Goal: Information Seeking & Learning: Learn about a topic

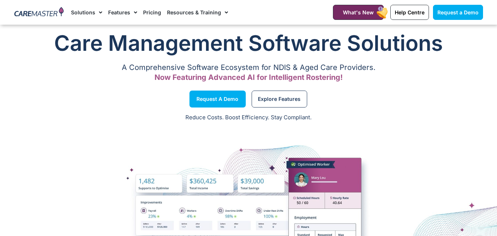
scroll to position [876, 0]
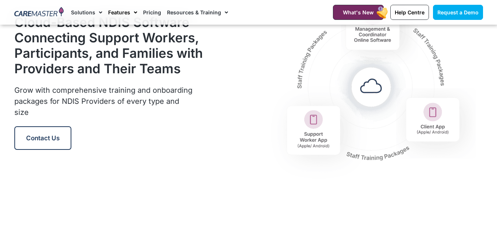
click at [131, 15] on span "Menu" at bounding box center [133, 12] width 7 height 13
click at [131, 14] on span "Menu" at bounding box center [133, 12] width 7 height 13
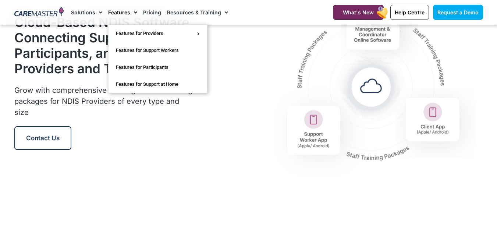
click at [131, 14] on span "Menu" at bounding box center [133, 12] width 7 height 13
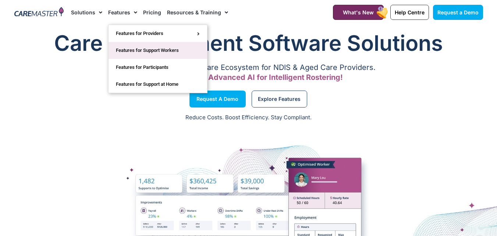
click at [135, 45] on link "Features for Support Workers" at bounding box center [158, 50] width 99 height 17
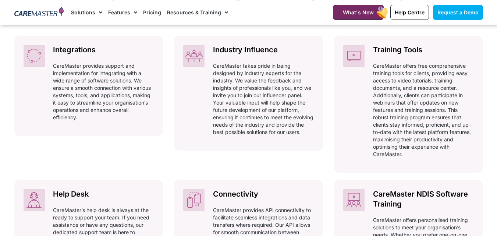
scroll to position [368, 0]
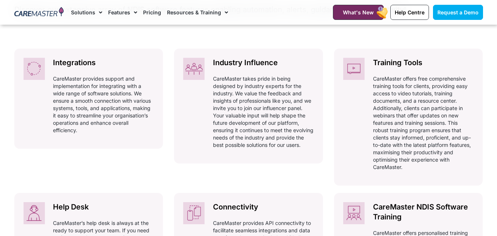
click at [124, 161] on div "Integrations Automatically adhering to complex and ever-changing award regulati…" at bounding box center [88, 121] width 149 height 144
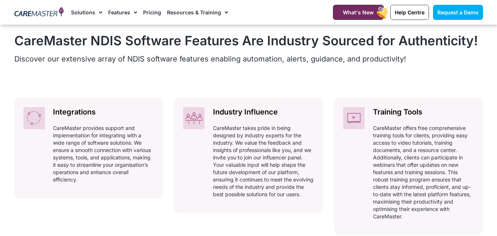
scroll to position [329, 0]
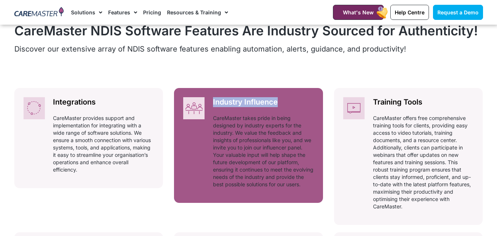
drag, startPoint x: 286, startPoint y: 101, endPoint x: 211, endPoint y: 103, distance: 75.5
click at [211, 103] on div "Industry Influence Automatically adhering to complex and ever-changing award re…" at bounding box center [263, 145] width 119 height 114
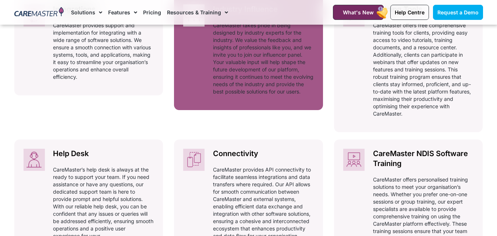
scroll to position [439, 0]
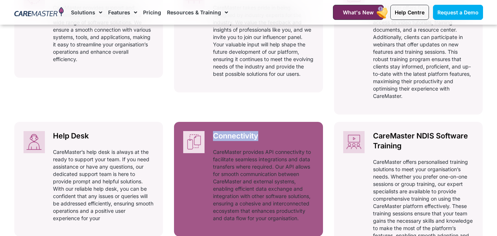
drag, startPoint x: 326, startPoint y: 132, endPoint x: 212, endPoint y: 134, distance: 113.4
click at [212, 134] on div "Integrations Automatically adhering to complex and ever-changing award regulati…" at bounding box center [248, 127] width 469 height 298
copy h2 "Connectivity"
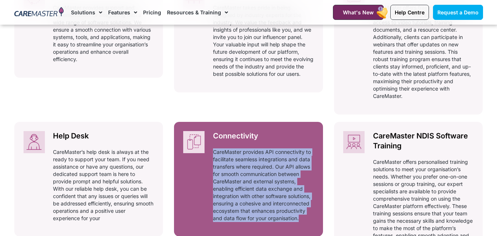
drag, startPoint x: 326, startPoint y: 220, endPoint x: 209, endPoint y: 153, distance: 134.9
click at [209, 153] on div "Integrations Automatically adhering to complex and ever-changing award regulati…" at bounding box center [248, 127] width 469 height 298
copy p "CareMaster provides API connectivity to facilitate seamless integrations and da…"
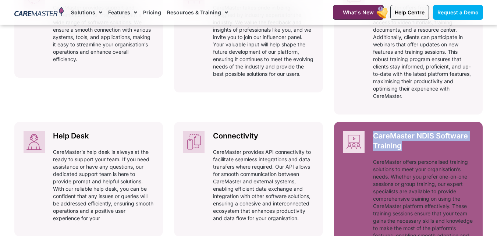
drag, startPoint x: 412, startPoint y: 150, endPoint x: 375, endPoint y: 138, distance: 39.2
click at [375, 138] on h2 "CareMaster NDIS Software Training" at bounding box center [423, 141] width 101 height 20
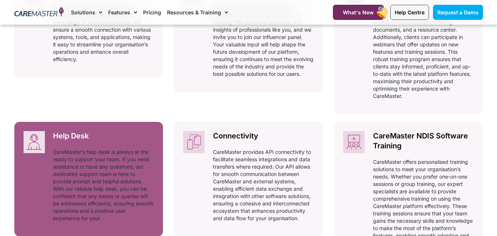
click at [61, 148] on p "CareMaster’s help desk is always at the ready to support your team. If you need…" at bounding box center [103, 185] width 101 height 74
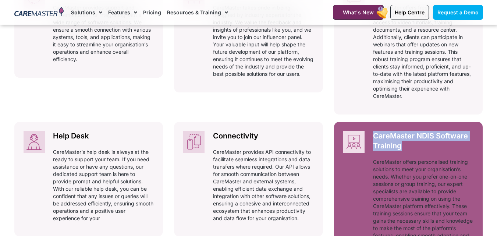
drag, startPoint x: 417, startPoint y: 148, endPoint x: 366, endPoint y: 137, distance: 52.2
click at [366, 137] on div "CareMaster NDIS Software Training Automatically adhering to complex and ever-ch…" at bounding box center [423, 195] width 119 height 146
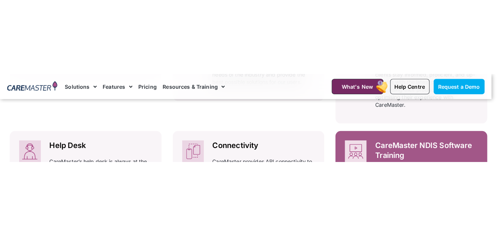
scroll to position [508, 0]
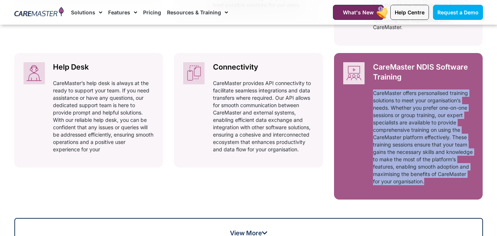
drag, startPoint x: 473, startPoint y: 184, endPoint x: 373, endPoint y: 92, distance: 135.2
click at [373, 92] on p "CareMaster offers personalised training solutions to meet your organisation’s n…" at bounding box center [423, 137] width 101 height 96
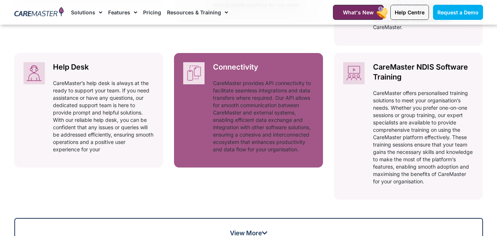
scroll to position [508, 0]
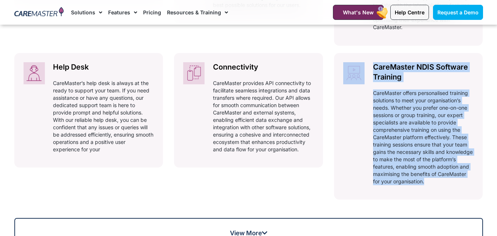
drag, startPoint x: 329, startPoint y: 58, endPoint x: 458, endPoint y: 202, distance: 193.2
click at [458, 202] on div "Integrations Automatically adhering to complex and ever-changing award regulati…" at bounding box center [248, 58] width 469 height 298
click at [484, 187] on div "CareMaster NDIS Software Features Are Industry Sourced for Authenticity! Discov…" at bounding box center [249, 43] width 476 height 415
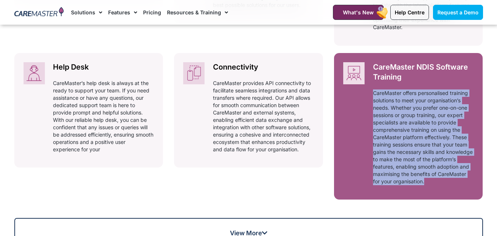
drag, startPoint x: 488, startPoint y: 191, endPoint x: 374, endPoint y: 91, distance: 152.0
click at [374, 91] on section "CareMaster NDIS Software Features Are Industry Sourced for Authenticity! Discov…" at bounding box center [248, 43] width 497 height 489
copy p "CareMaster offers personalised training solutions to meet your organisation’s n…"
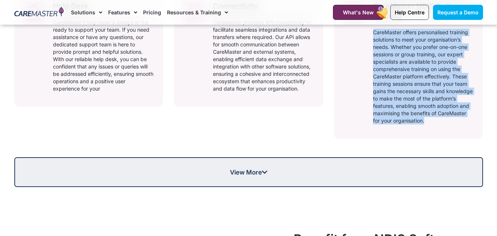
scroll to position [582, 0]
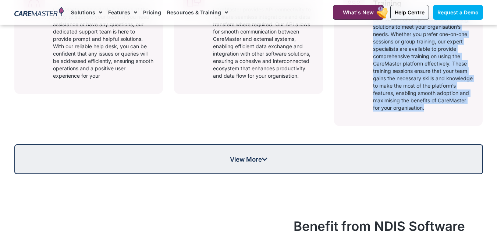
click at [251, 155] on link "View More" at bounding box center [248, 159] width 469 height 30
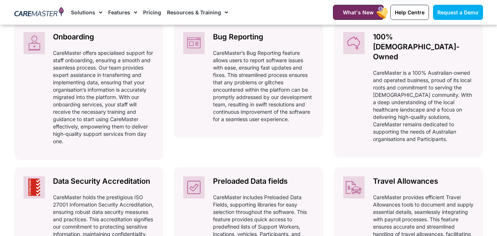
scroll to position [655, 0]
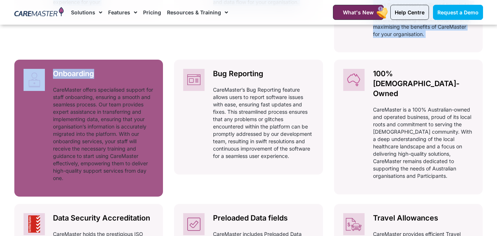
drag, startPoint x: 23, startPoint y: 45, endPoint x: 101, endPoint y: 76, distance: 84.1
click at [101, 76] on div "Integrations Automatically adhering to complex and ever-changing award regulati…" at bounding box center [248, 47] width 469 height 572
copy div "Help Desk Automatically adhering to complex and ever-changing award regulations…"
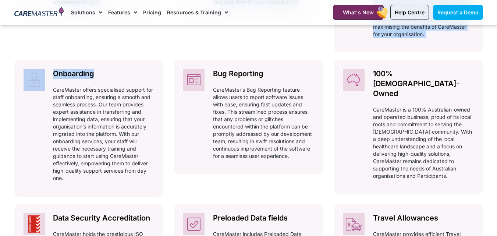
click at [167, 78] on div "Integrations Automatically adhering to complex and ever-changing award regulati…" at bounding box center [248, 47] width 469 height 572
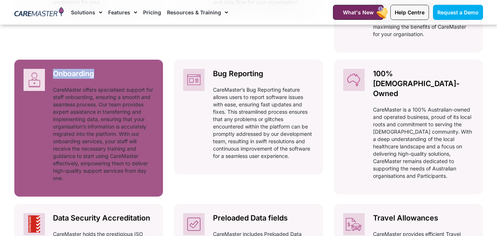
drag, startPoint x: 167, startPoint y: 78, endPoint x: 56, endPoint y: 71, distance: 112.1
click at [56, 71] on div "Integrations Automatically adhering to complex and ever-changing award regulati…" at bounding box center [248, 47] width 469 height 572
copy h2 "Onboarding"
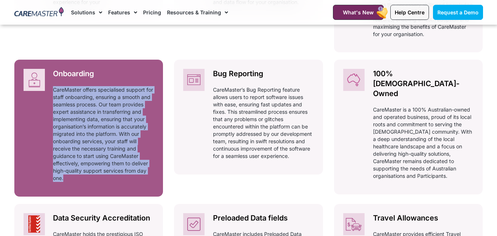
drag, startPoint x: 172, startPoint y: 186, endPoint x: 51, endPoint y: 90, distance: 154.6
click at [51, 90] on div "Integrations Automatically adhering to complex and ever-changing award regulati…" at bounding box center [248, 47] width 469 height 572
copy div "CareMaster offers specialised support for staff onboarding, ensuring a smooth a…"
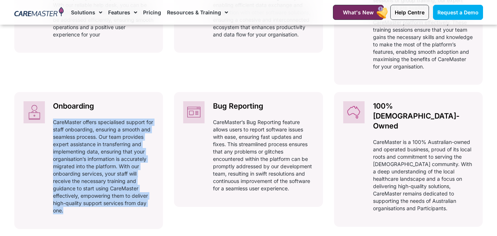
scroll to position [601, 0]
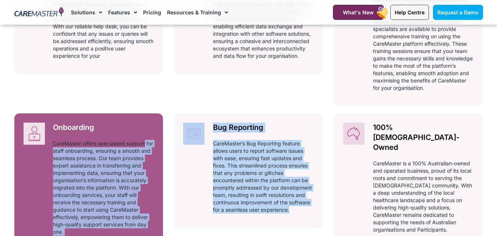
drag, startPoint x: 330, startPoint y: 126, endPoint x: 158, endPoint y: 142, distance: 172.3
click at [158, 142] on div "Integrations Automatically adhering to complex and ever-changing award regulati…" at bounding box center [248, 101] width 469 height 572
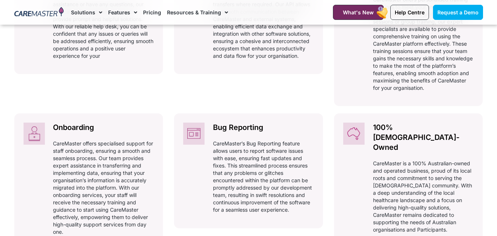
click at [182, 94] on div "Connectivity Automatically adhering to complex and ever-changing award regulati…" at bounding box center [248, 37] width 149 height 154
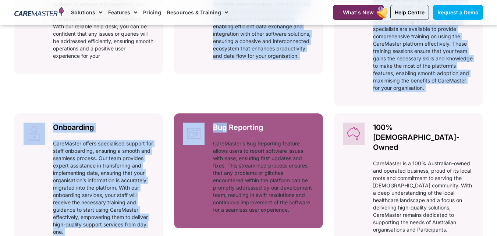
drag, startPoint x: 185, startPoint y: 96, endPoint x: 226, endPoint y: 118, distance: 46.6
click at [226, 118] on div "Integrations Automatically adhering to complex and ever-changing award regulati…" at bounding box center [248, 101] width 469 height 572
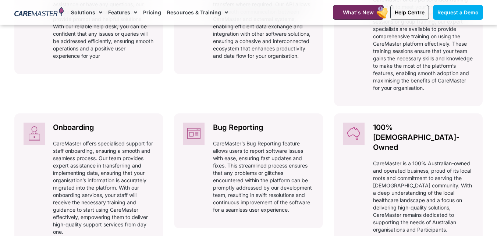
click at [325, 128] on div "Integrations Automatically adhering to complex and ever-changing award regulati…" at bounding box center [248, 101] width 469 height 572
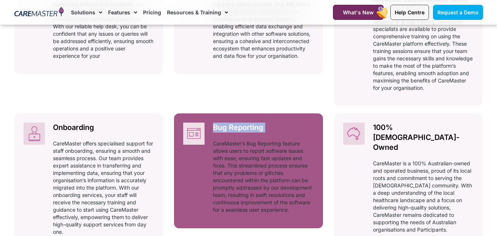
drag, startPoint x: 325, startPoint y: 128, endPoint x: 218, endPoint y: 123, distance: 108.0
click at [218, 123] on div "Integrations Automatically adhering to complex and ever-changing award regulati…" at bounding box center [248, 101] width 469 height 572
copy div "Bug Reporting Automatically adhering to complex and ever-changing award regulat…"
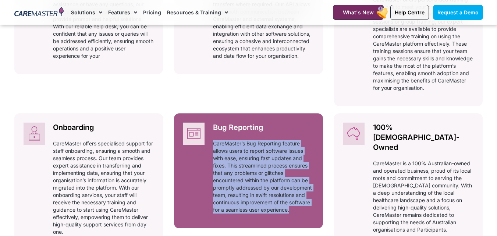
drag, startPoint x: 307, startPoint y: 209, endPoint x: 213, endPoint y: 144, distance: 114.7
click at [213, 144] on p "CareMaster’s Bug Reporting feature allows users to report software issues with …" at bounding box center [263, 177] width 101 height 74
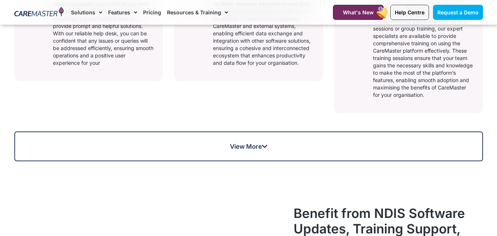
scroll to position [529, 0]
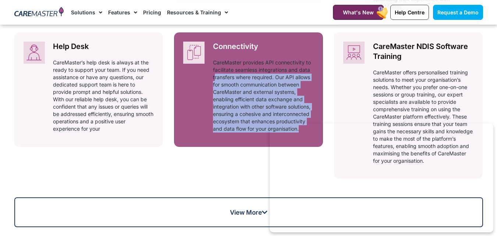
drag, startPoint x: 325, startPoint y: 135, endPoint x: 216, endPoint y: 78, distance: 123.8
click at [216, 78] on div "Integrations Automatically adhering to complex and ever-changing award regulati…" at bounding box center [248, 37] width 469 height 298
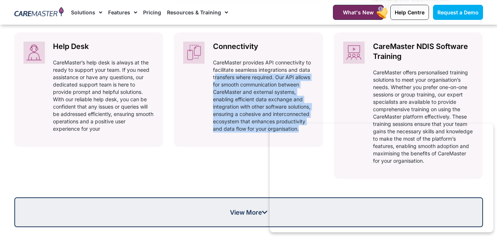
click at [193, 216] on link "View More" at bounding box center [248, 212] width 469 height 30
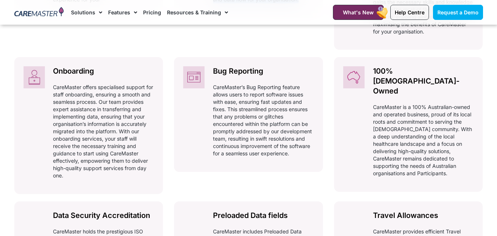
scroll to position [652, 0]
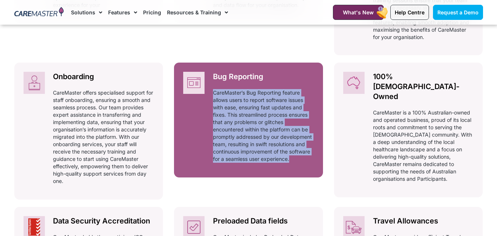
drag, startPoint x: 325, startPoint y: 164, endPoint x: 212, endPoint y: 93, distance: 133.8
click at [212, 93] on div "Integrations Automatically adhering to complex and ever-changing award regulati…" at bounding box center [248, 50] width 469 height 572
copy p "CareMaster’s Bug Reporting feature allows users to report software issues with …"
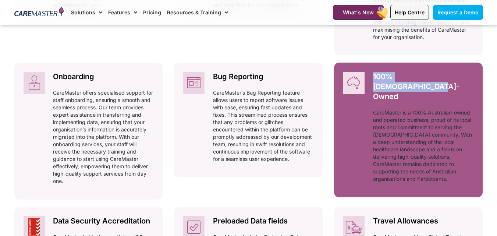
drag, startPoint x: 487, startPoint y: 80, endPoint x: 376, endPoint y: 75, distance: 111.3
click at [370, 72] on section "CareMaster NDIS Software Features Are Industry Sourced for Authenticity! Discov…" at bounding box center [248, 36] width 497 height 762
copy h2 "100% [DEMOGRAPHIC_DATA]-Owned"
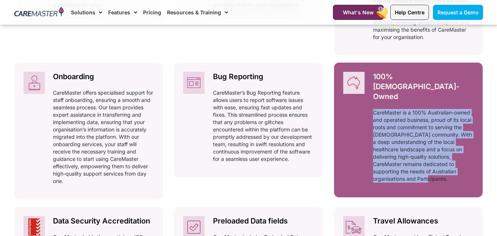
drag, startPoint x: 421, startPoint y: 163, endPoint x: 373, endPoint y: 92, distance: 85.8
click at [373, 109] on div "CareMaster is a 100% Australian-owned and operated business, proud of its local…" at bounding box center [423, 148] width 101 height 79
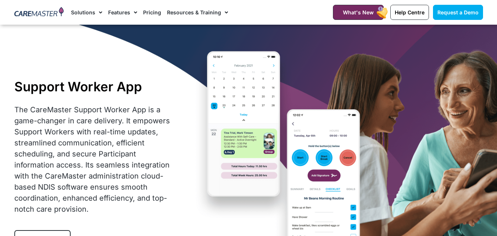
scroll to position [652, 0]
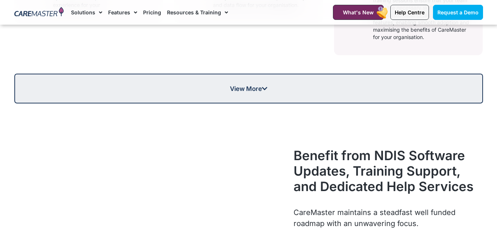
click at [289, 93] on link "View More" at bounding box center [248, 89] width 469 height 30
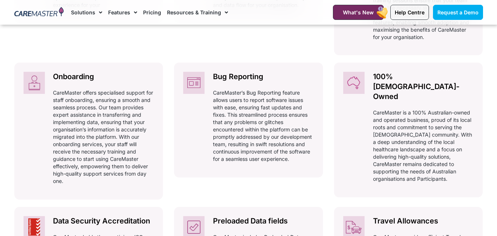
scroll to position [0, 0]
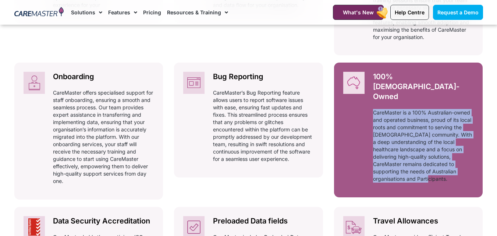
drag, startPoint x: 489, startPoint y: 164, endPoint x: 371, endPoint y: 95, distance: 136.6
click at [371, 95] on section "CareMaster NDIS Software Features Are Industry Sourced for Authenticity! Discov…" at bounding box center [248, 36] width 497 height 762
copy p "CareMaster is a 100% Australian-owned and operated business, proud of its local…"
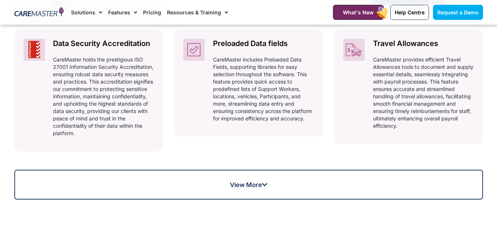
scroll to position [776, 0]
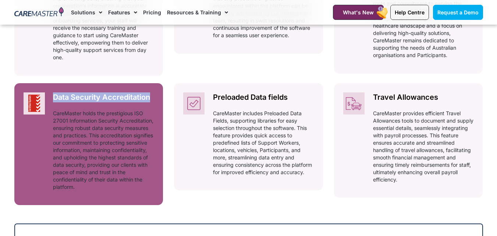
drag, startPoint x: 167, startPoint y: 97, endPoint x: 55, endPoint y: 95, distance: 111.5
copy h2 "Data Security Accreditation"
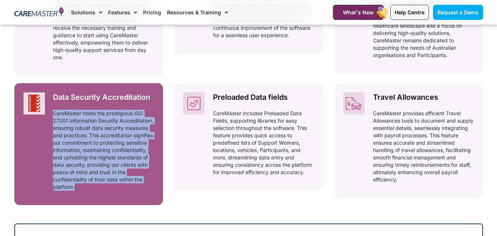
drag, startPoint x: 131, startPoint y: 188, endPoint x: 52, endPoint y: 115, distance: 107.6
click at [52, 115] on div "Data Security Accreditation Automatically adhering to complex and ever-changing…" at bounding box center [103, 144] width 119 height 122
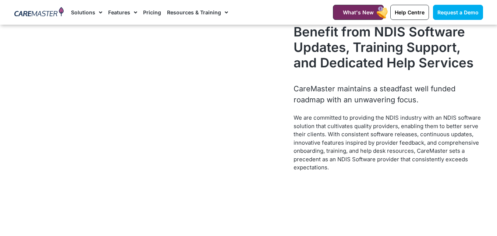
scroll to position [776, 0]
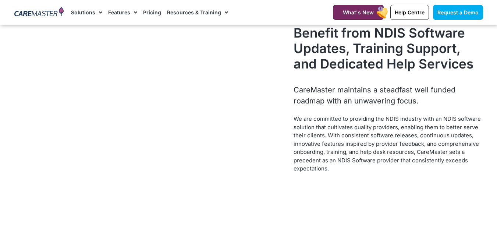
click at [182, 78] on video at bounding box center [150, 105] width 255 height 144
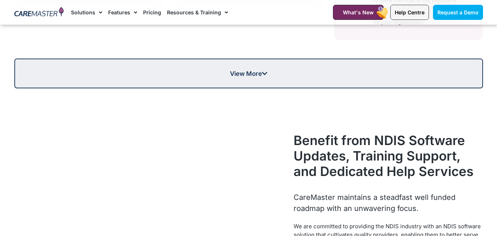
scroll to position [666, 0]
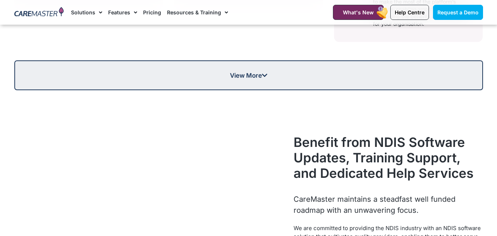
click at [179, 87] on link "View More" at bounding box center [248, 75] width 469 height 30
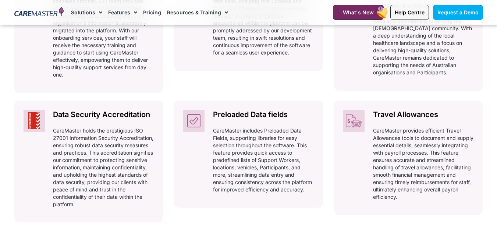
scroll to position [776, 0]
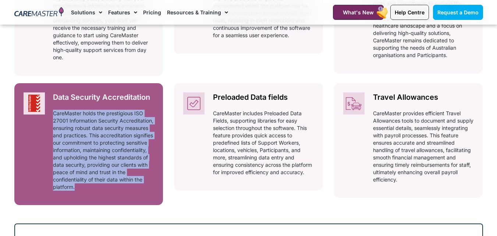
drag, startPoint x: 174, startPoint y: 192, endPoint x: 53, endPoint y: 110, distance: 145.8
copy div "CareMaster holds the prestigious ISO 27001 Information Security Accreditation, …"
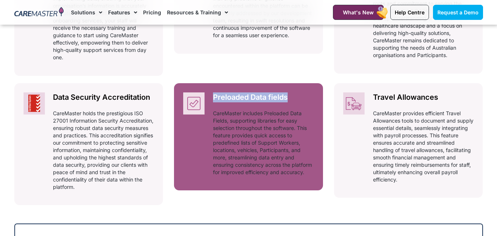
drag, startPoint x: 325, startPoint y: 96, endPoint x: 215, endPoint y: 95, distance: 110.1
copy h2 "Preloaded Data fields"
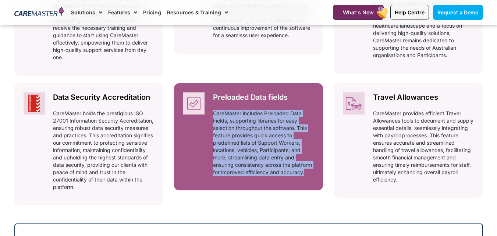
drag, startPoint x: 330, startPoint y: 178, endPoint x: 212, endPoint y: 114, distance: 134.3
copy div "CareMaster includes Preloaded Data Fields, supporting libraries for easy select…"
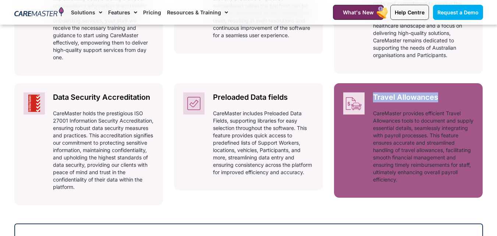
drag, startPoint x: 491, startPoint y: 100, endPoint x: 374, endPoint y: 95, distance: 117.2
copy h2 "Travel Allowances"
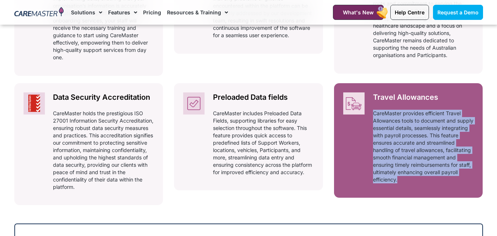
drag, startPoint x: 485, startPoint y: 181, endPoint x: 373, endPoint y: 113, distance: 130.9
copy p "CareMaster provides efficient Travel Allowances tools to document and supply es…"
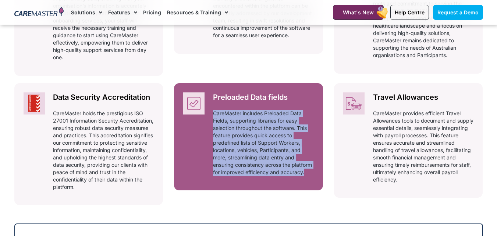
drag, startPoint x: 325, startPoint y: 183, endPoint x: 207, endPoint y: 116, distance: 135.3
copy p "CareMaster includes Preloaded Data Fields, supporting libraries for easy select…"
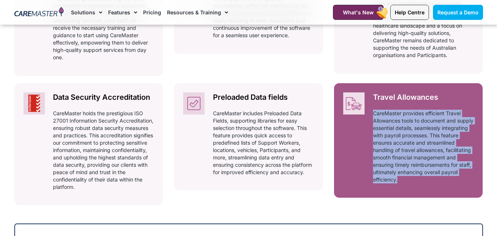
drag, startPoint x: 488, startPoint y: 184, endPoint x: 369, endPoint y: 113, distance: 138.9
copy p "CareMaster provides efficient Travel Allowances tools to document and supply es…"
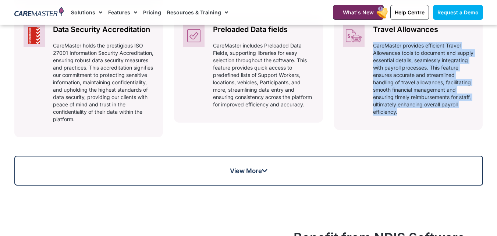
scroll to position [850, 0]
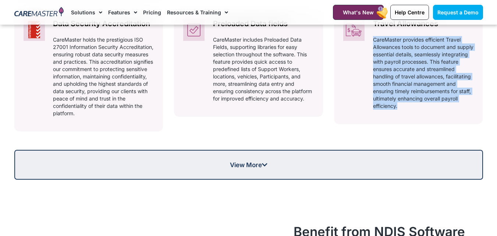
click at [222, 170] on link "View More" at bounding box center [248, 165] width 469 height 30
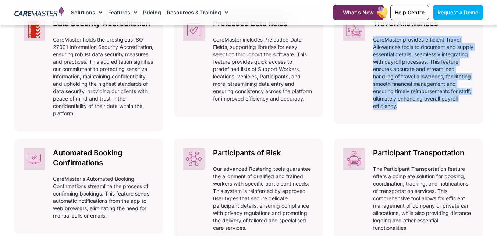
scroll to position [886, 0]
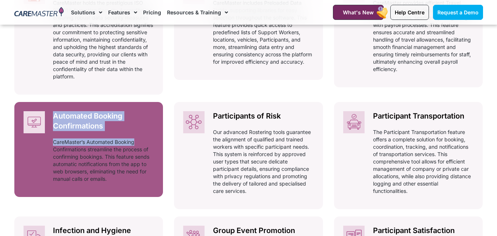
drag, startPoint x: 167, startPoint y: 135, endPoint x: 50, endPoint y: 112, distance: 119.3
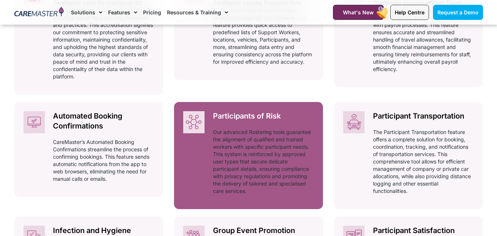
click at [177, 132] on div at bounding box center [189, 155] width 30 height 107
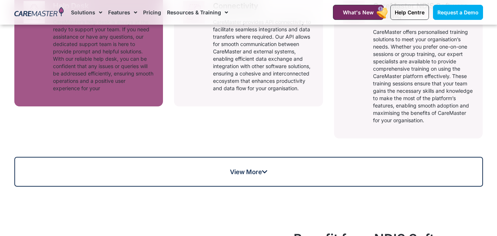
scroll to position [592, 0]
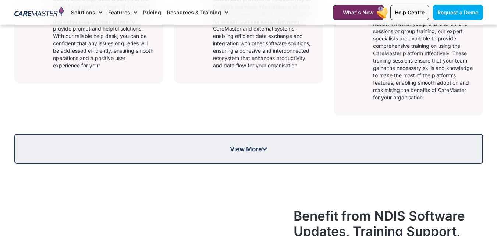
click at [153, 154] on link "View More" at bounding box center [248, 149] width 469 height 30
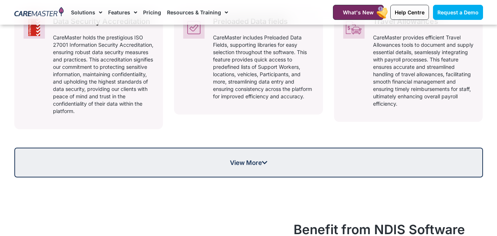
scroll to position [886, 0]
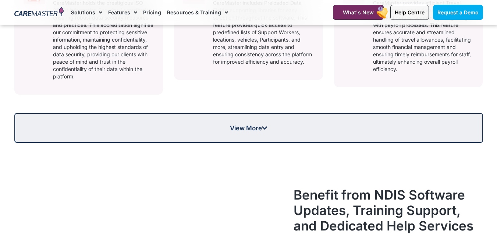
click at [179, 127] on span "View More" at bounding box center [248, 128] width 467 height 6
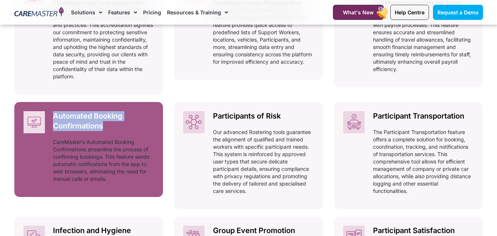
drag, startPoint x: 166, startPoint y: 133, endPoint x: 50, endPoint y: 117, distance: 116.7
copy h2 "Automated Booking Confirmations"
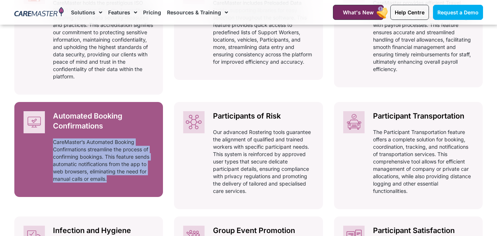
drag, startPoint x: 167, startPoint y: 187, endPoint x: 51, endPoint y: 139, distance: 125.2
copy p "CareMaster’s Automated Booking Confirmations streamline the process of confirmi…"
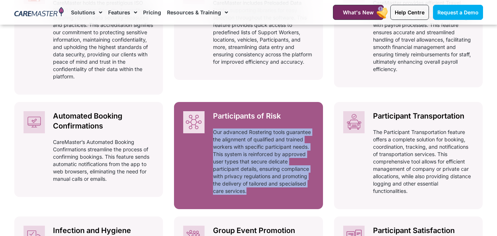
drag, startPoint x: 332, startPoint y: 125, endPoint x: 205, endPoint y: 135, distance: 128.1
copy div "Our advanced Rostering tools guarantee the alignment of qualified and trained w…"
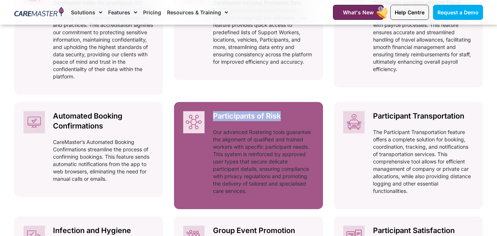
drag, startPoint x: 326, startPoint y: 121, endPoint x: 211, endPoint y: 116, distance: 115.7
copy h2 "Participants of Risk"
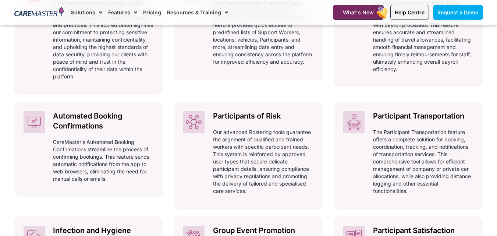
click at [231, 85] on div "Preloaded Data fields Automatically adhering to complex and ever-changing award…" at bounding box center [248, 37] width 149 height 129
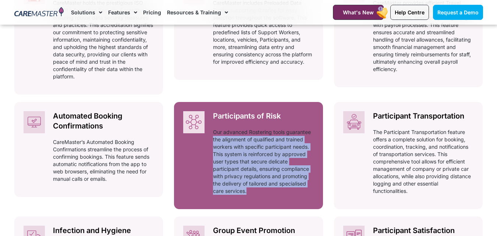
drag, startPoint x: 331, startPoint y: 118, endPoint x: 314, endPoint y: 128, distance: 19.8
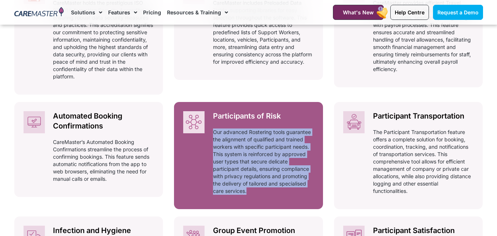
drag, startPoint x: 329, startPoint y: 113, endPoint x: 291, endPoint y: 122, distance: 39.4
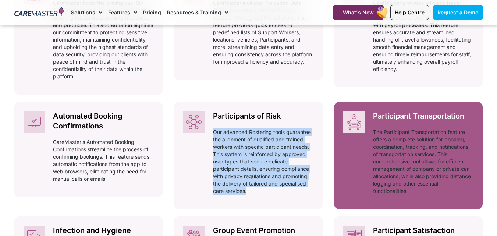
click at [339, 122] on div at bounding box center [349, 155] width 30 height 107
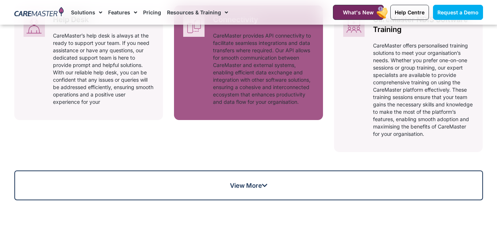
scroll to position [555, 0]
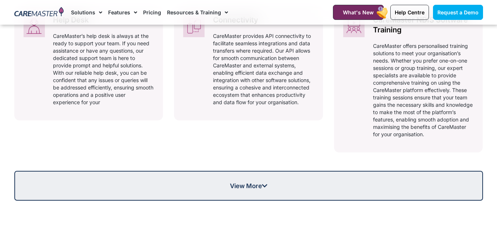
click at [193, 188] on span "View More" at bounding box center [248, 186] width 467 height 6
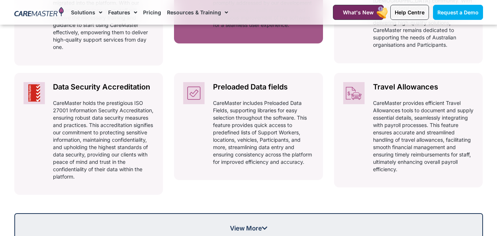
scroll to position [850, 0]
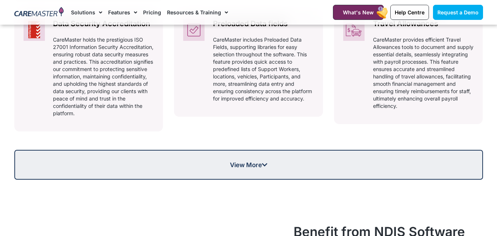
click at [213, 165] on span "View More" at bounding box center [248, 165] width 467 height 6
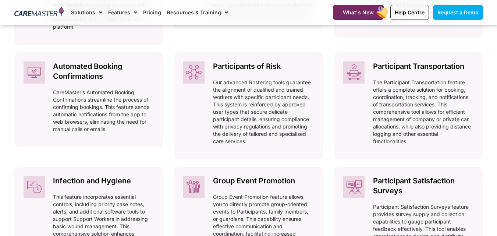
scroll to position [923, 0]
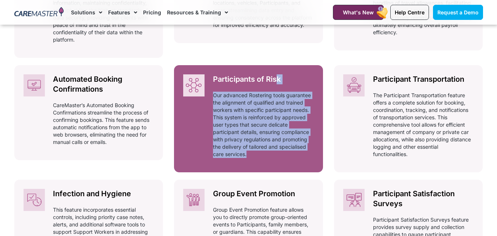
drag, startPoint x: 332, startPoint y: 80, endPoint x: 287, endPoint y: 84, distance: 44.7
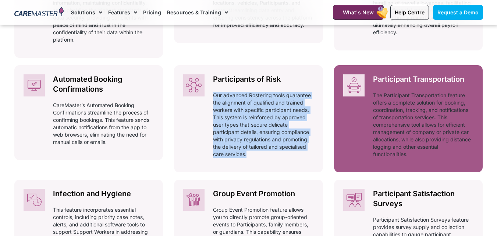
click at [338, 75] on div at bounding box center [349, 118] width 30 height 107
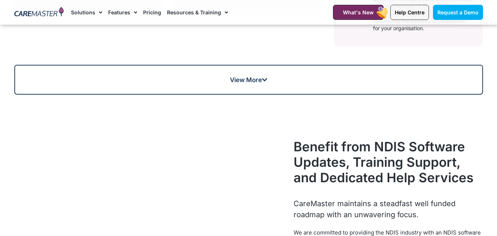
scroll to position [592, 0]
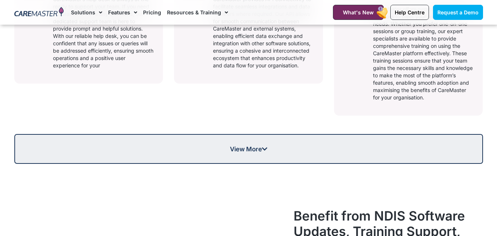
click at [178, 150] on span "View More" at bounding box center [248, 149] width 467 height 6
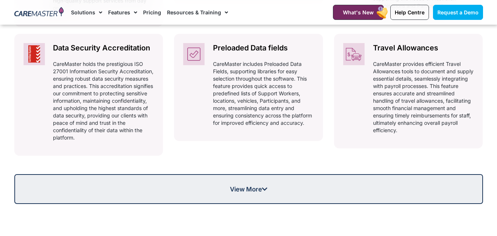
scroll to position [850, 0]
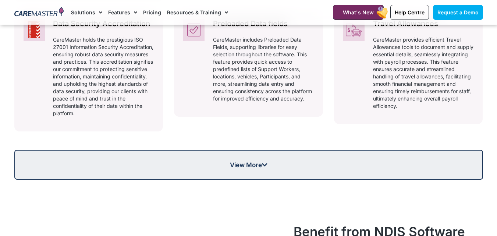
click at [193, 165] on span "View More" at bounding box center [248, 165] width 467 height 6
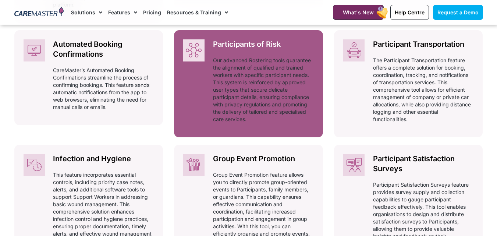
scroll to position [960, 0]
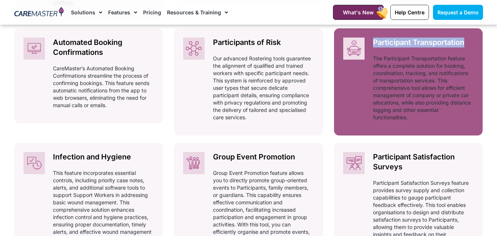
drag, startPoint x: 484, startPoint y: 42, endPoint x: 372, endPoint y: 43, distance: 111.9
copy h2 "Participant Transportation"
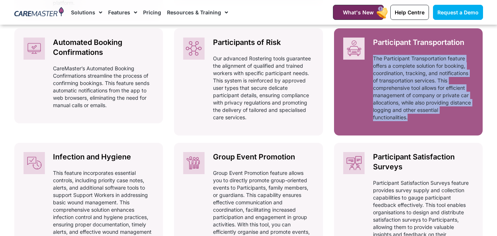
drag, startPoint x: 490, startPoint y: 123, endPoint x: 371, endPoint y: 61, distance: 134.5
copy p "The Participant Transportation feature offers a complete solution for booking, …"
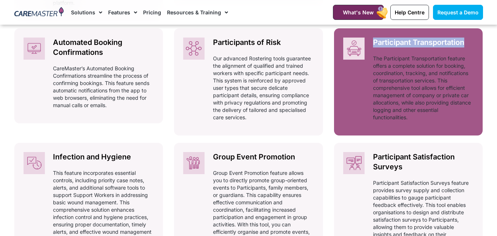
drag, startPoint x: 487, startPoint y: 46, endPoint x: 355, endPoint y: 48, distance: 132.2
copy div "Participant Transportation"
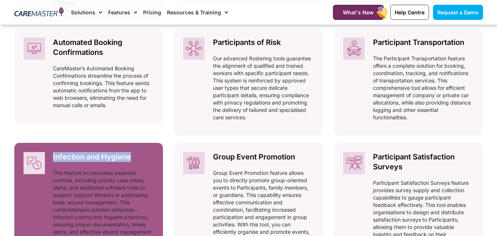
drag, startPoint x: 165, startPoint y: 162, endPoint x: 48, endPoint y: 147, distance: 117.7
copy h2 "Infection and Hygiene"
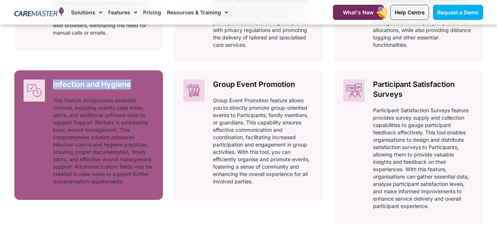
scroll to position [1034, 0]
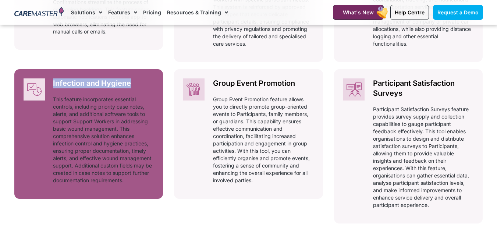
drag, startPoint x: 166, startPoint y: 187, endPoint x: 53, endPoint y: 96, distance: 145.3
copy p "This feature incorporates essential controls, including priority case notes, al…"
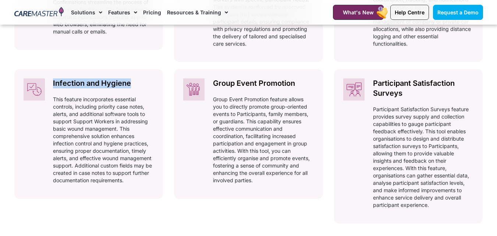
copy p "This feature incorporates essential controls, including priority case notes, al…"
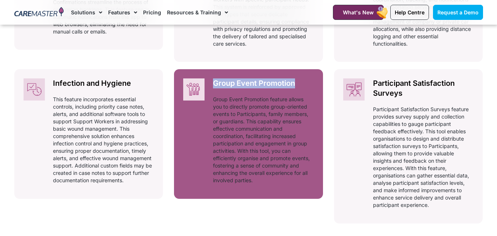
drag, startPoint x: 325, startPoint y: 85, endPoint x: 214, endPoint y: 82, distance: 110.8
copy h2 "Group Event Promotion"
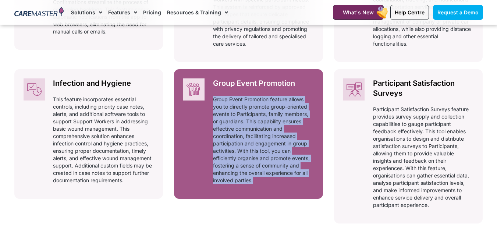
drag, startPoint x: 327, startPoint y: 183, endPoint x: 215, endPoint y: 98, distance: 141.3
copy p "Group Event Promotion feature allows you to directly promote group-oriented eve…"
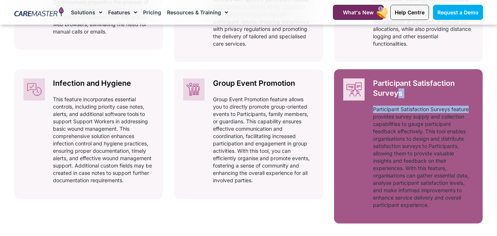
drag, startPoint x: 489, startPoint y: 102, endPoint x: 400, endPoint y: 96, distance: 89.2
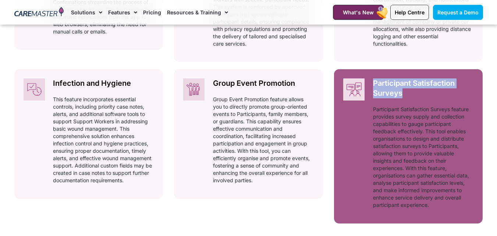
drag, startPoint x: 489, startPoint y: 97, endPoint x: 371, endPoint y: 86, distance: 118.6
copy h2 "Participant Satisfaction Surveys"
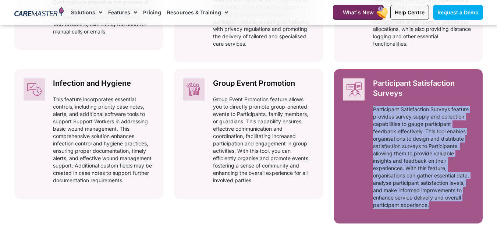
drag, startPoint x: 487, startPoint y: 210, endPoint x: 370, endPoint y: 112, distance: 152.9
copy p "Participant Satisfaction Surveys feature provides survey supply and collection …"
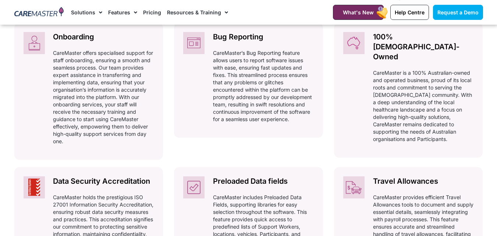
scroll to position [702, 0]
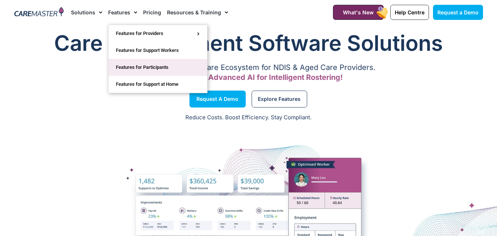
click at [134, 68] on link "Features for Participants" at bounding box center [158, 67] width 99 height 17
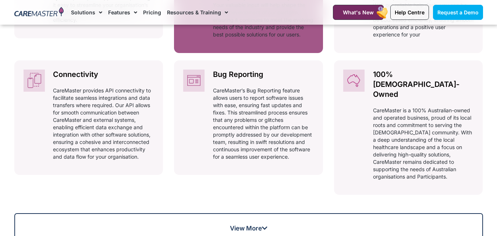
scroll to position [515, 0]
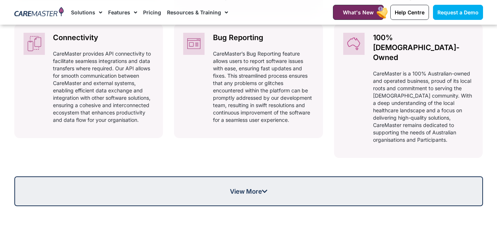
click at [240, 188] on span "View More" at bounding box center [249, 191] width 38 height 6
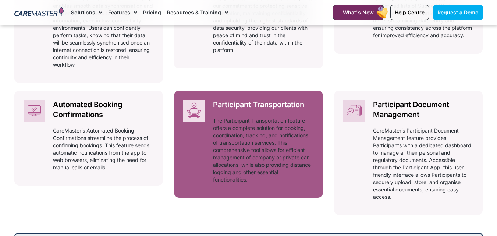
scroll to position [736, 0]
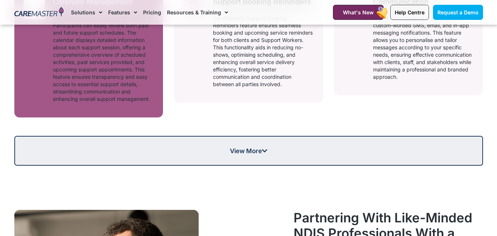
scroll to position [1104, 0]
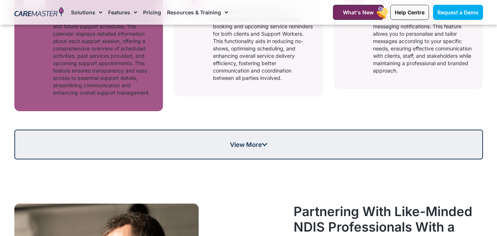
click at [131, 141] on span "View More" at bounding box center [248, 144] width 467 height 6
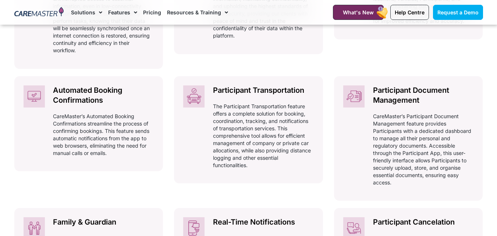
scroll to position [736, 0]
